Goal: Task Accomplishment & Management: Manage account settings

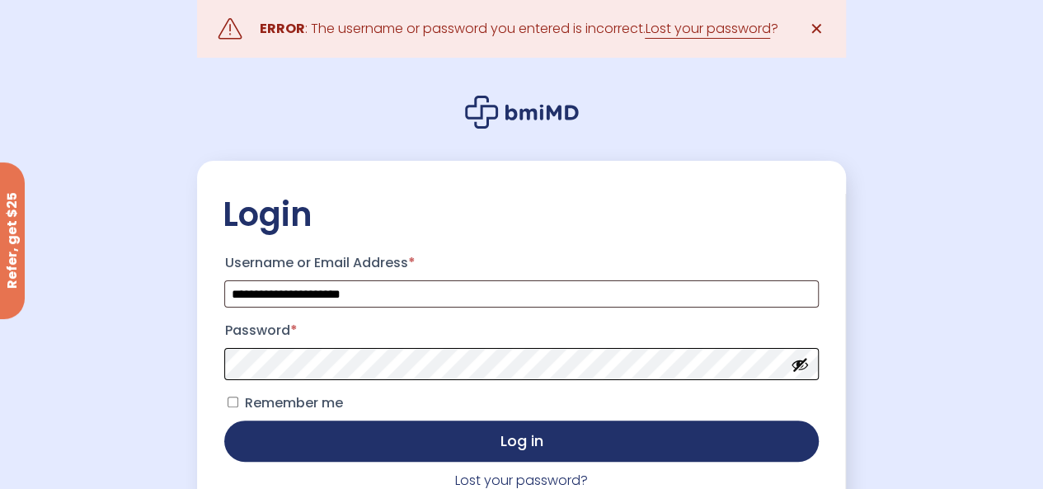
click at [224, 421] on button "Log in" at bounding box center [521, 441] width 594 height 41
click at [698, 31] on link "Lost your password" at bounding box center [707, 29] width 125 height 20
